Goal: Information Seeking & Learning: Learn about a topic

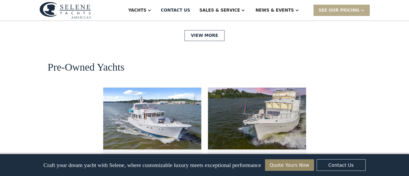
scroll to position [1294, 0]
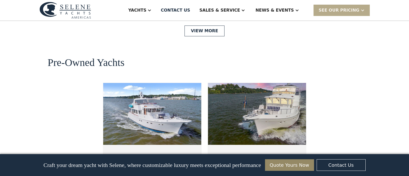
drag, startPoint x: 410, startPoint y: 8, endPoint x: 398, endPoint y: 81, distance: 73.9
click at [213, 154] on div "Craft your dream yacht with Selene, where customizable luxury meets exceptional…" at bounding box center [204, 165] width 388 height 22
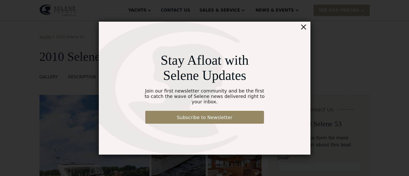
drag, startPoint x: 411, startPoint y: 9, endPoint x: 393, endPoint y: -44, distance: 55.0
click at [393, 0] on html "Yachts Ocean Explorer Ocean Explorer 60 Ocean Explorer 72 Ocean Explorer 78 Cla…" at bounding box center [204, 88] width 409 height 176
